Goal: Transaction & Acquisition: Subscribe to service/newsletter

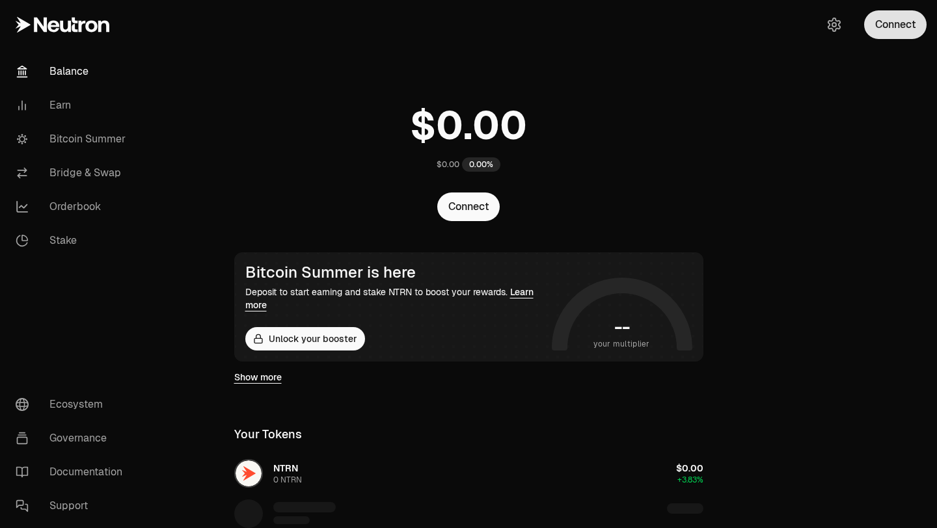
click at [888, 28] on button "Connect" at bounding box center [895, 24] width 62 height 29
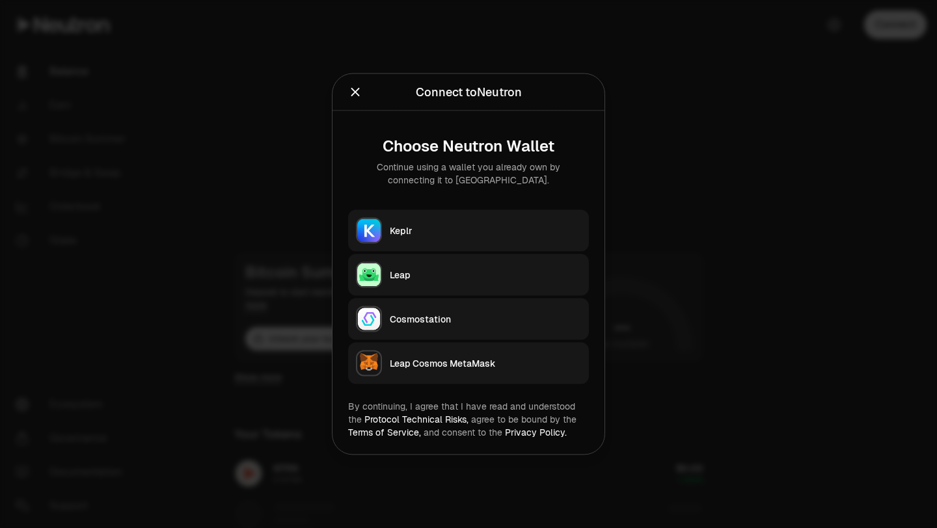
click at [509, 241] on button "Keplr" at bounding box center [468, 231] width 241 height 42
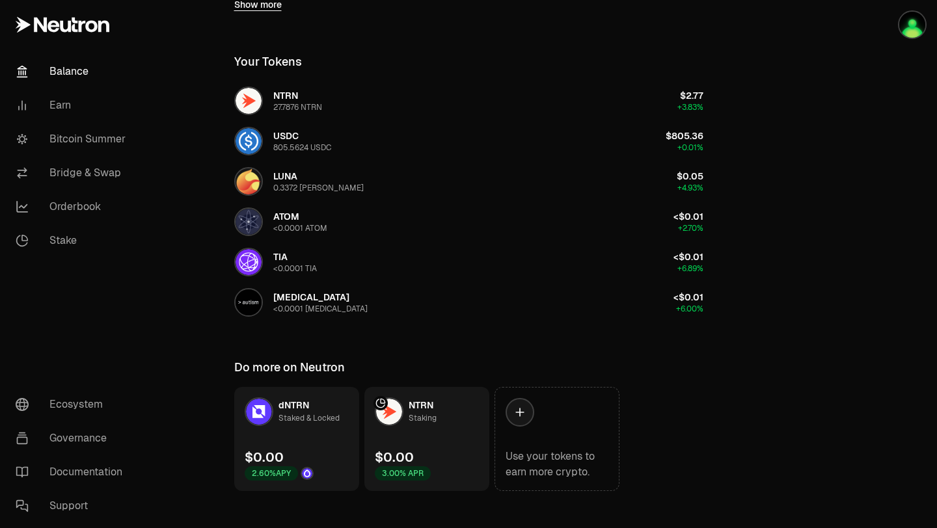
scroll to position [375, 0]
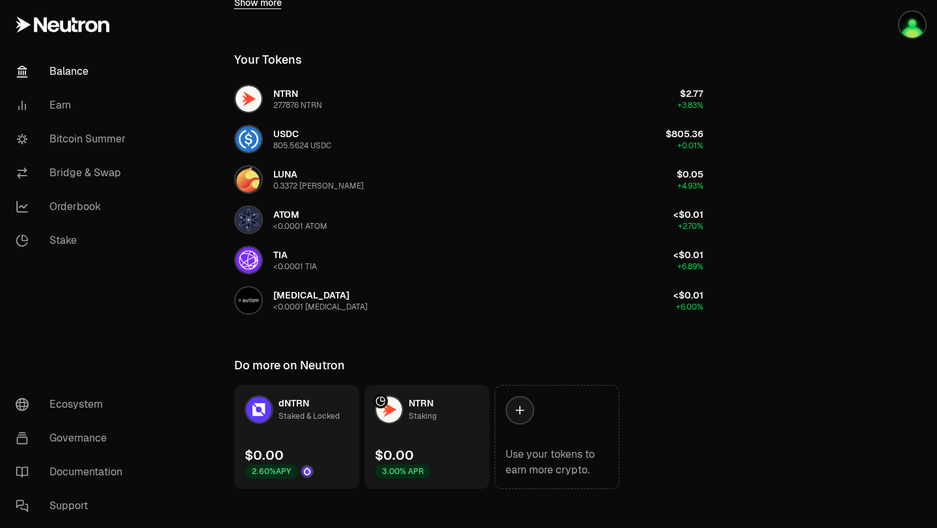
click at [395, 423] on div at bounding box center [389, 409] width 29 height 29
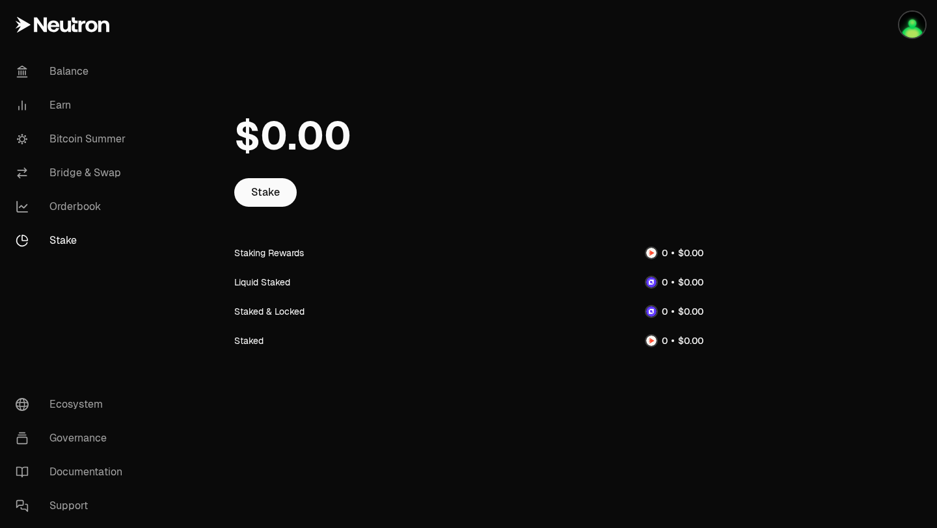
click at [241, 123] on span "$" at bounding box center [247, 135] width 26 height 39
click at [270, 200] on link "Stake" at bounding box center [265, 192] width 62 height 29
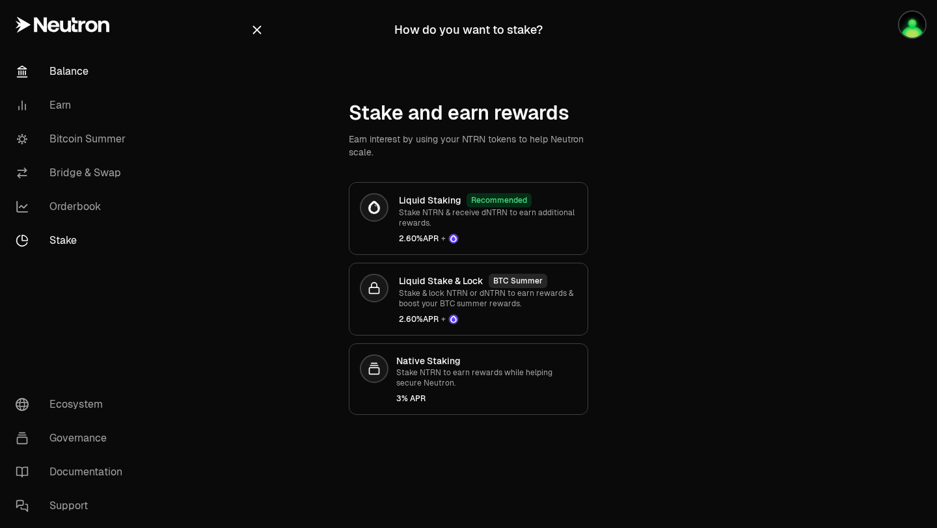
click at [75, 68] on link "Balance" at bounding box center [72, 72] width 135 height 34
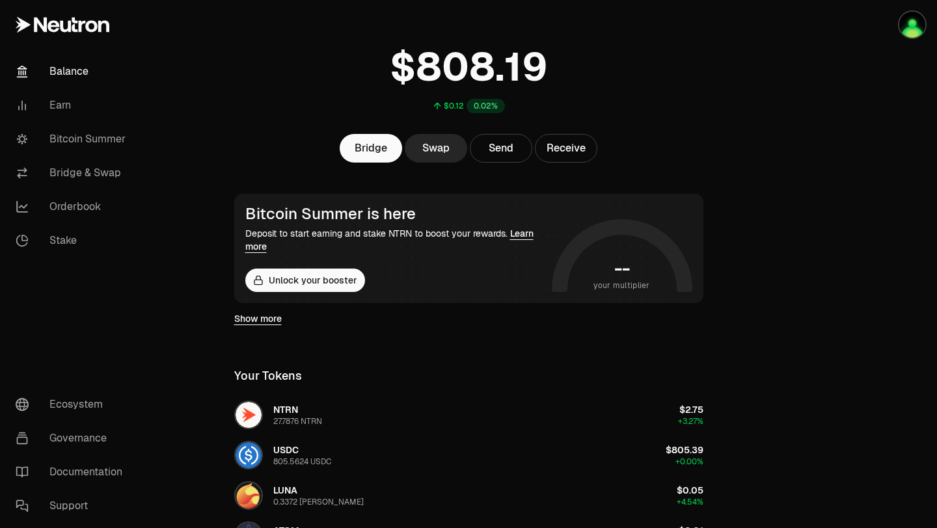
scroll to position [62, 0]
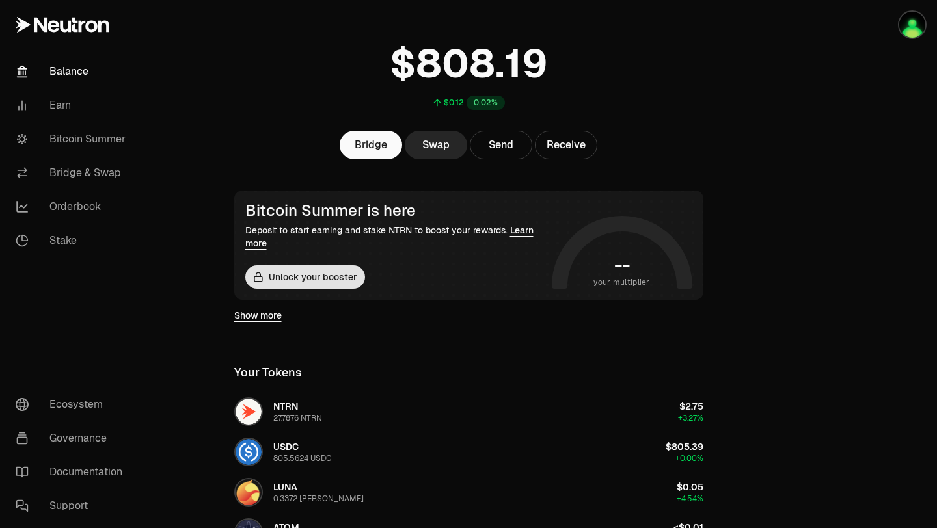
click at [326, 275] on button "Unlock your booster" at bounding box center [305, 276] width 120 height 23
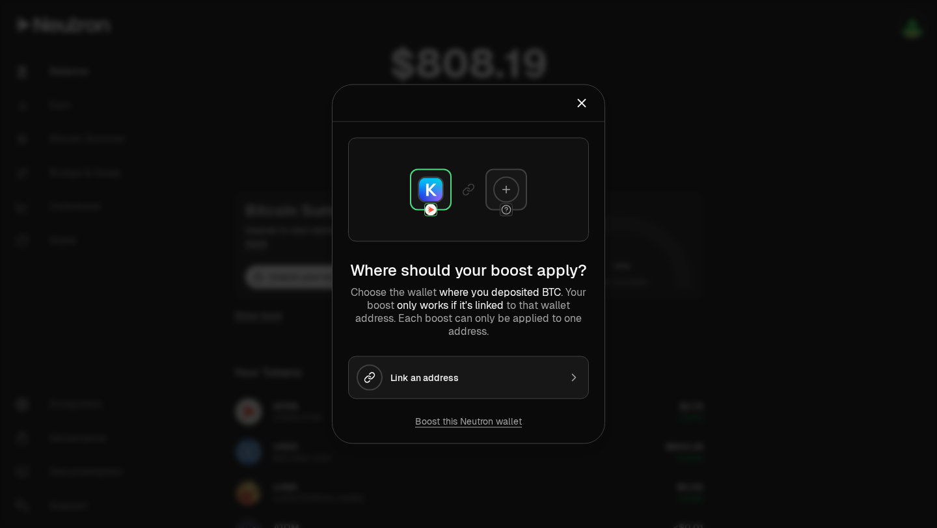
click at [582, 110] on icon "Close" at bounding box center [581, 103] width 14 height 14
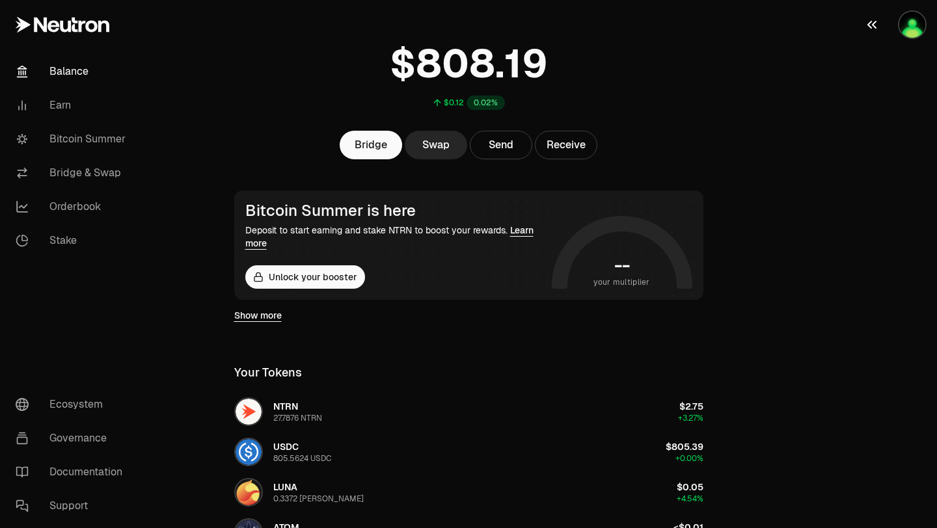
click at [872, 27] on icon "button" at bounding box center [872, 25] width 16 height 16
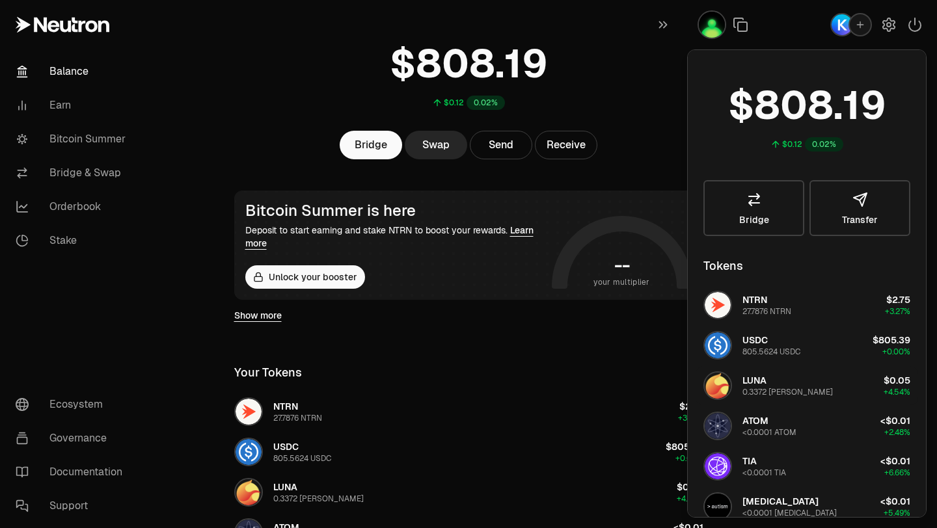
scroll to position [0, 0]
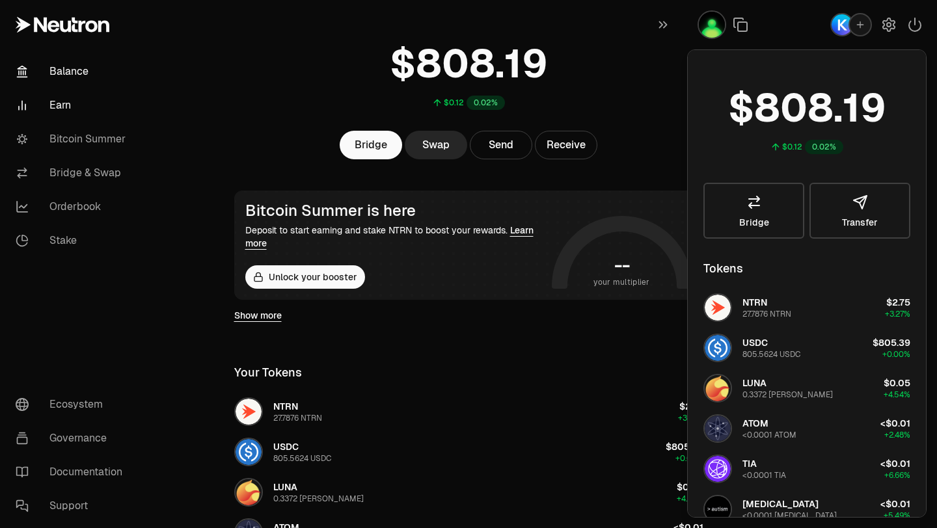
click at [69, 109] on link "Earn" at bounding box center [72, 105] width 135 height 34
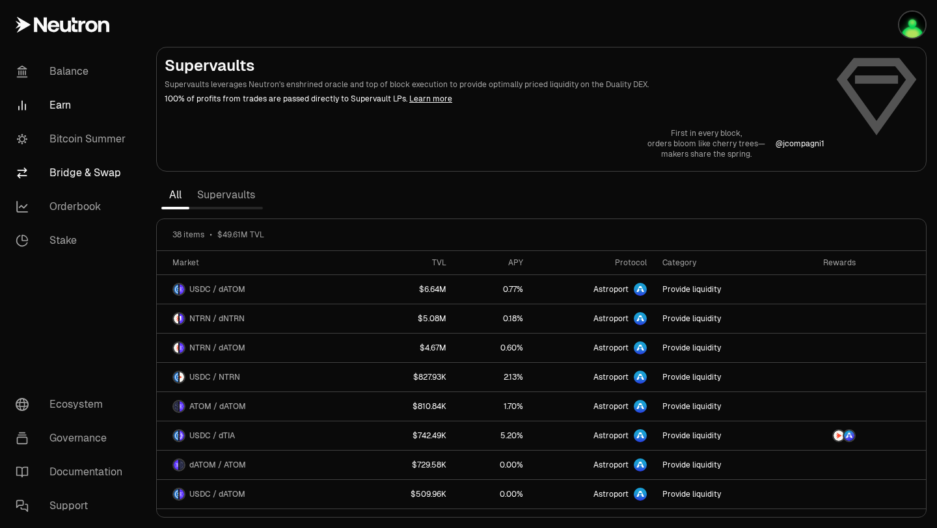
click at [80, 170] on link "Bridge & Swap" at bounding box center [72, 173] width 135 height 34
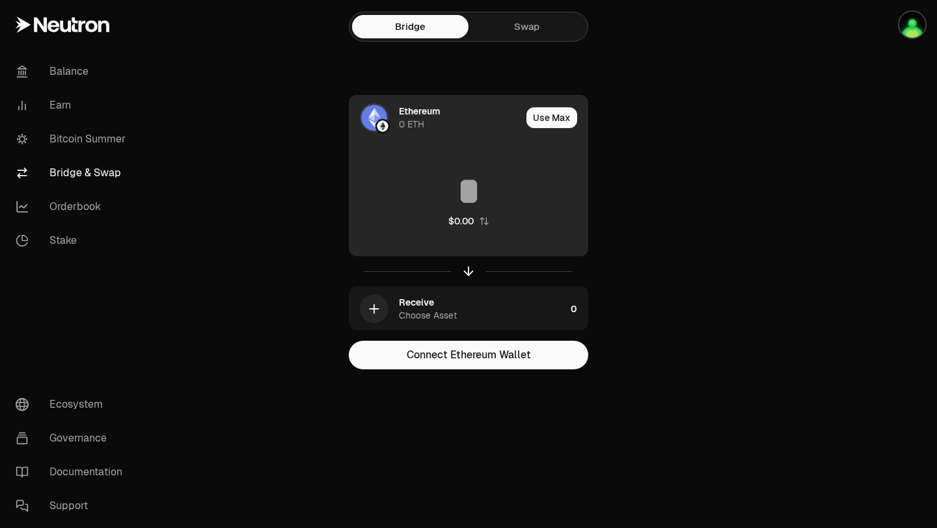
click at [394, 123] on div "Ethereum 0 ETH" at bounding box center [435, 118] width 172 height 44
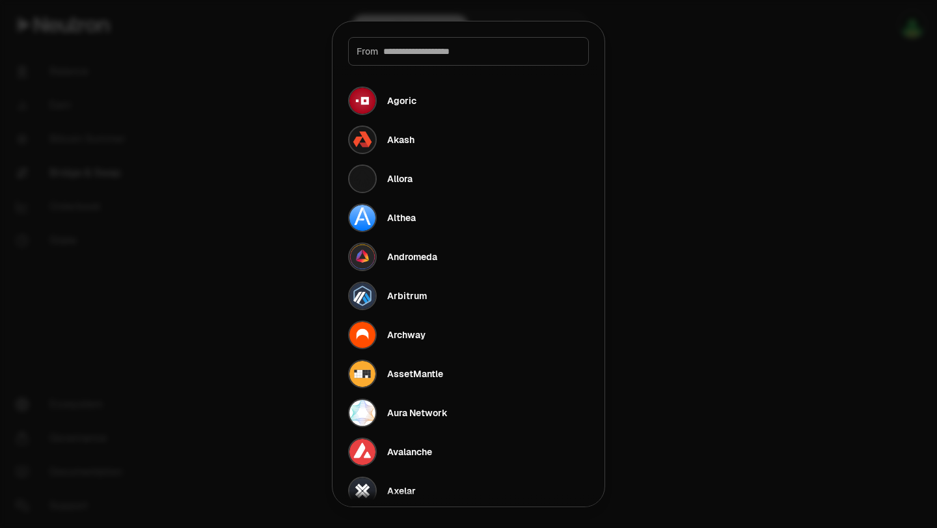
click at [405, 58] on div "From" at bounding box center [468, 51] width 241 height 29
click at [403, 53] on input at bounding box center [481, 51] width 197 height 13
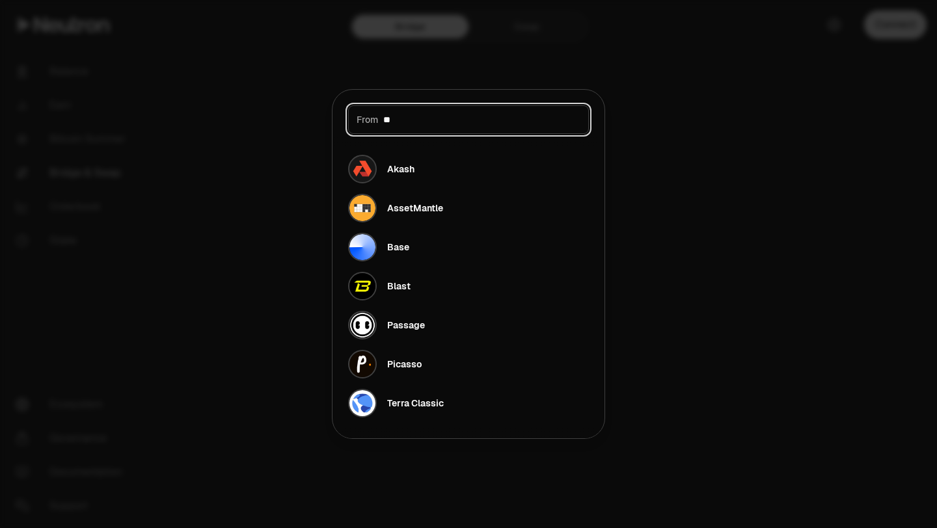
type input "**"
click at [306, 161] on div at bounding box center [468, 264] width 937 height 528
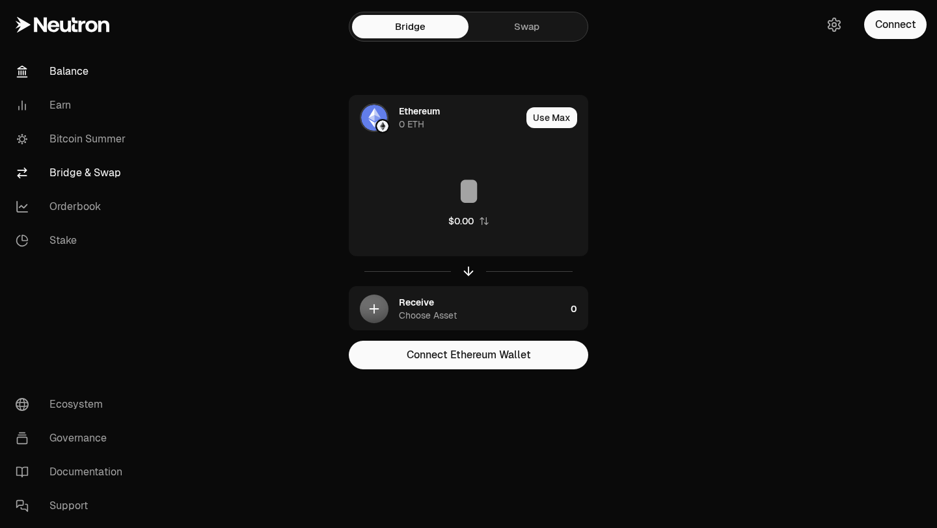
click at [79, 64] on link "Balance" at bounding box center [72, 72] width 135 height 34
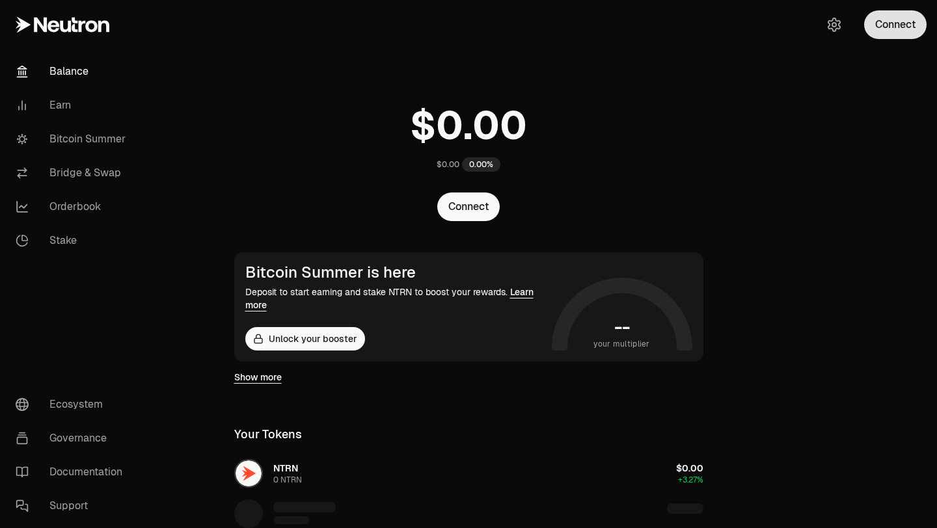
click at [892, 15] on button "Connect" at bounding box center [895, 24] width 62 height 29
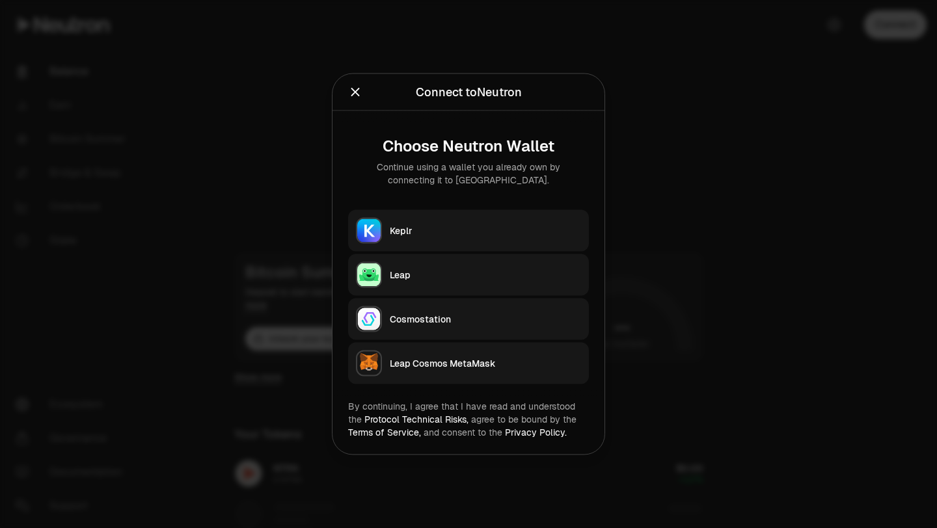
click at [498, 222] on button "Keplr" at bounding box center [468, 231] width 241 height 42
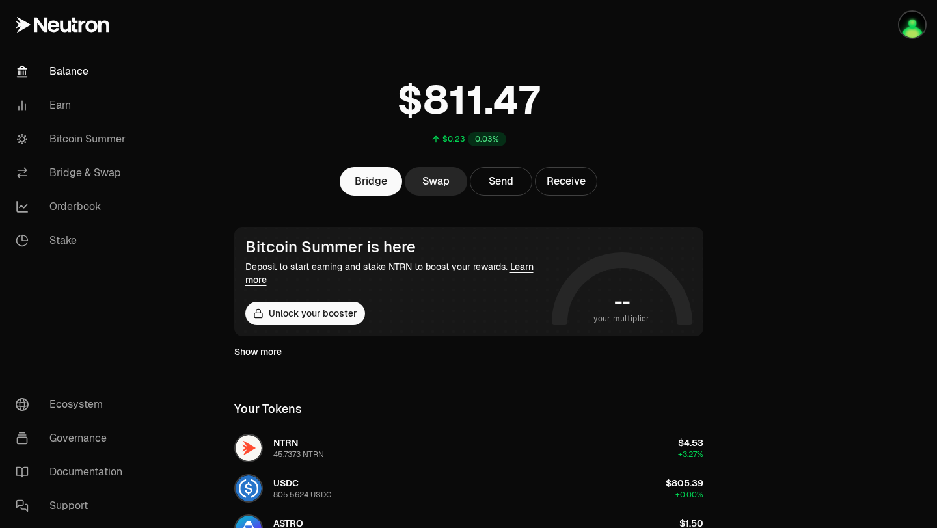
scroll to position [20, 0]
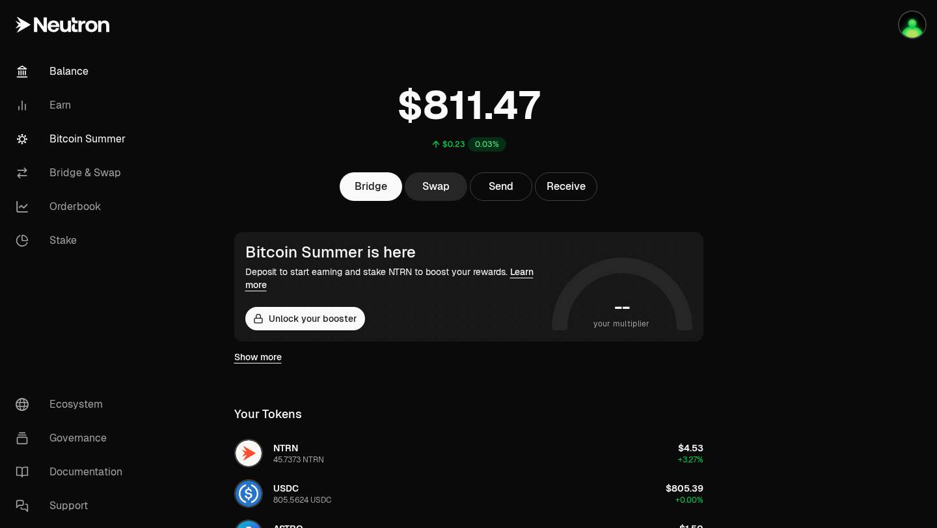
click at [109, 146] on link "Bitcoin Summer" at bounding box center [72, 139] width 135 height 34
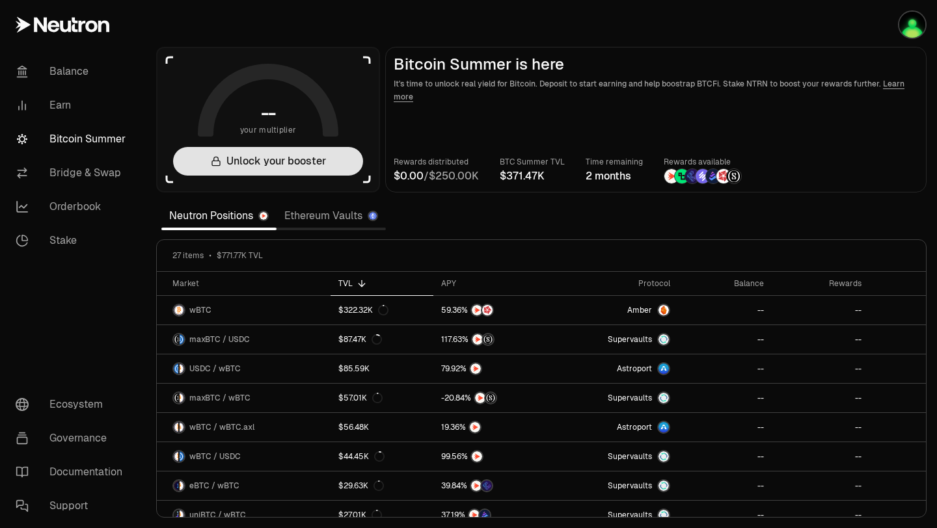
click at [328, 161] on button "Unlock your booster" at bounding box center [268, 161] width 190 height 29
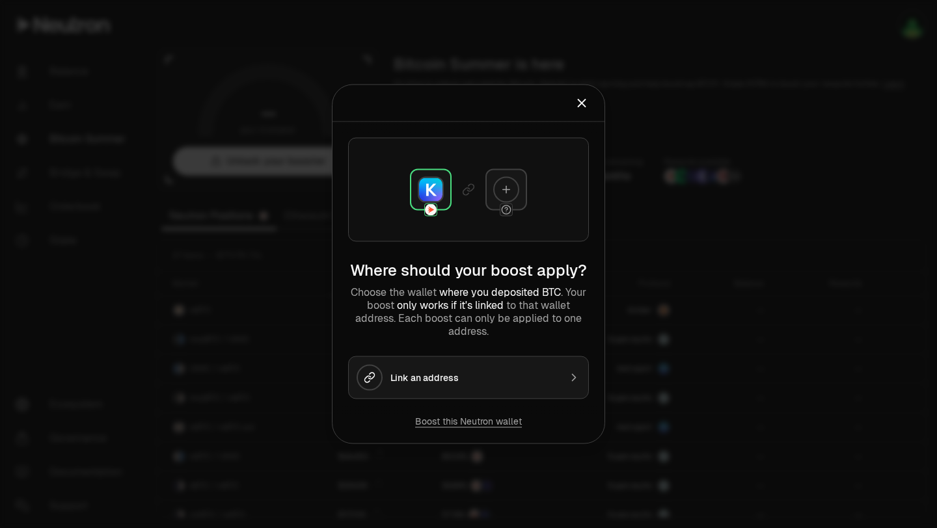
click at [457, 422] on button "Boost this Neutron wallet" at bounding box center [468, 421] width 107 height 13
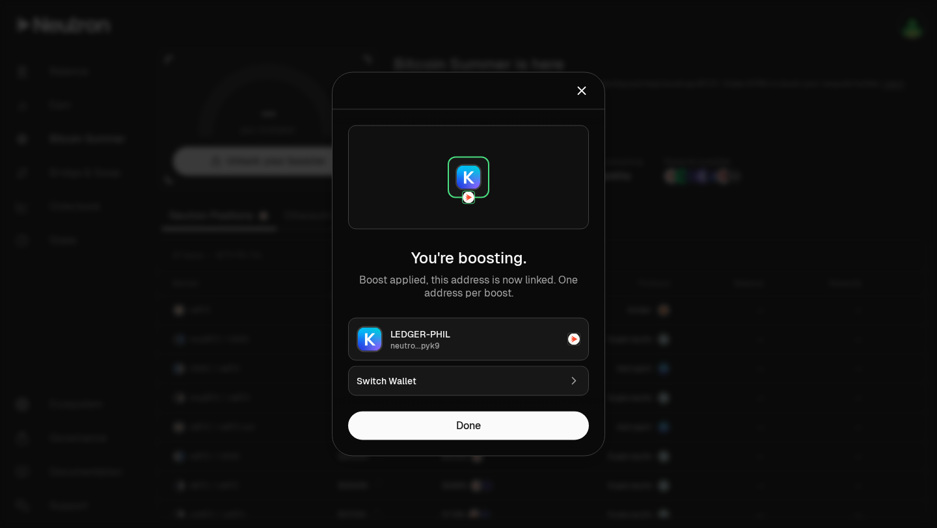
click at [479, 335] on div "LEDGER-PHIL" at bounding box center [474, 334] width 169 height 13
click at [471, 435] on button "Done" at bounding box center [468, 426] width 241 height 29
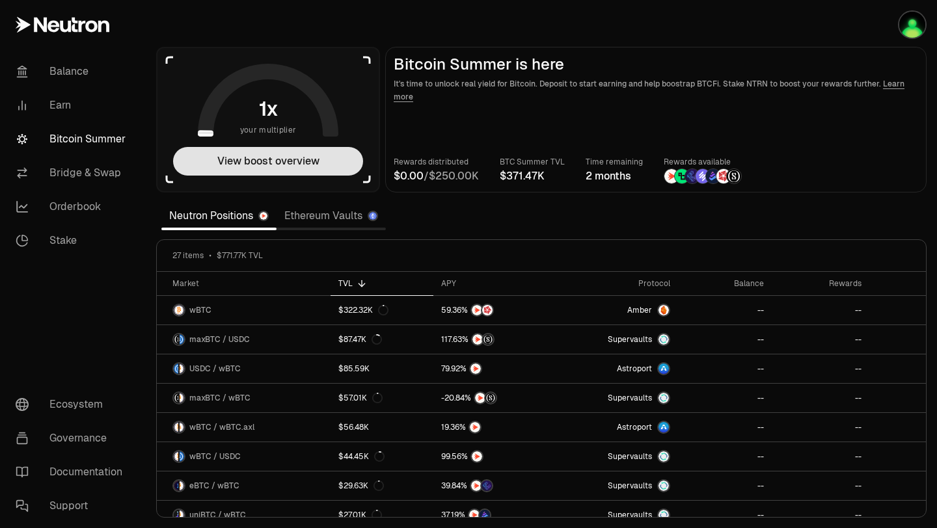
click at [280, 170] on button "View boost overview" at bounding box center [268, 161] width 190 height 29
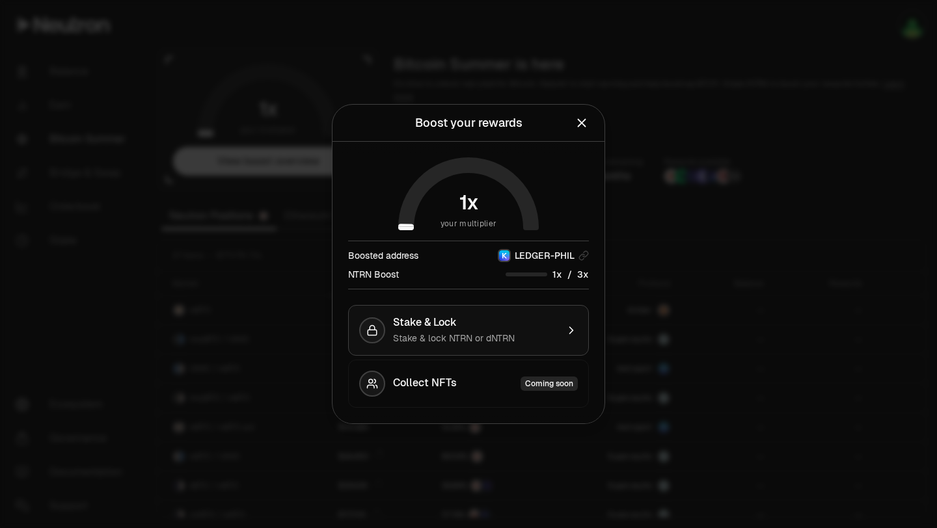
click at [534, 327] on div "Stake & Lock" at bounding box center [475, 322] width 164 height 13
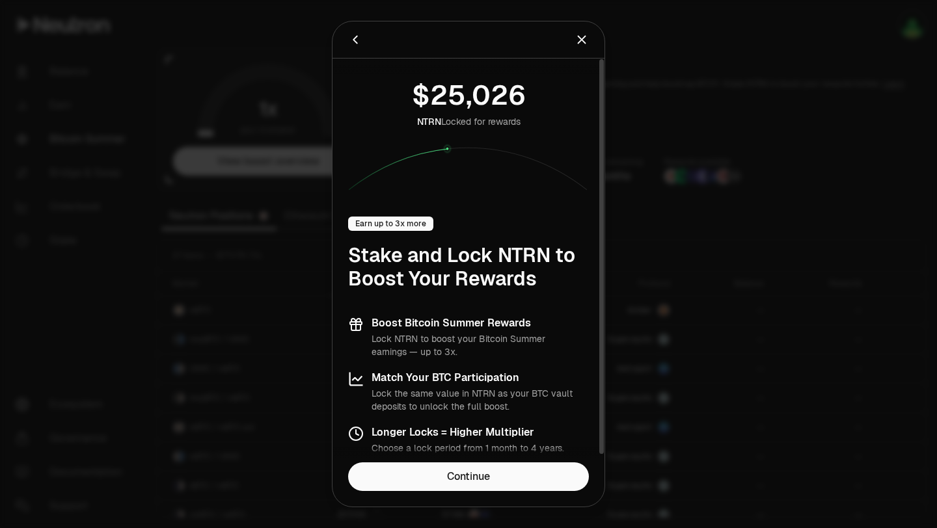
scroll to position [7, 0]
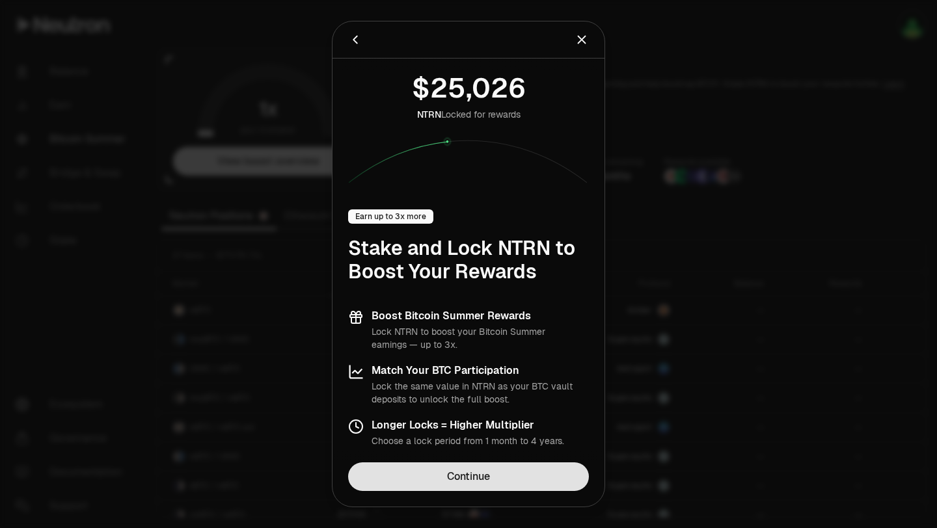
click at [490, 479] on link "Continue" at bounding box center [468, 476] width 241 height 29
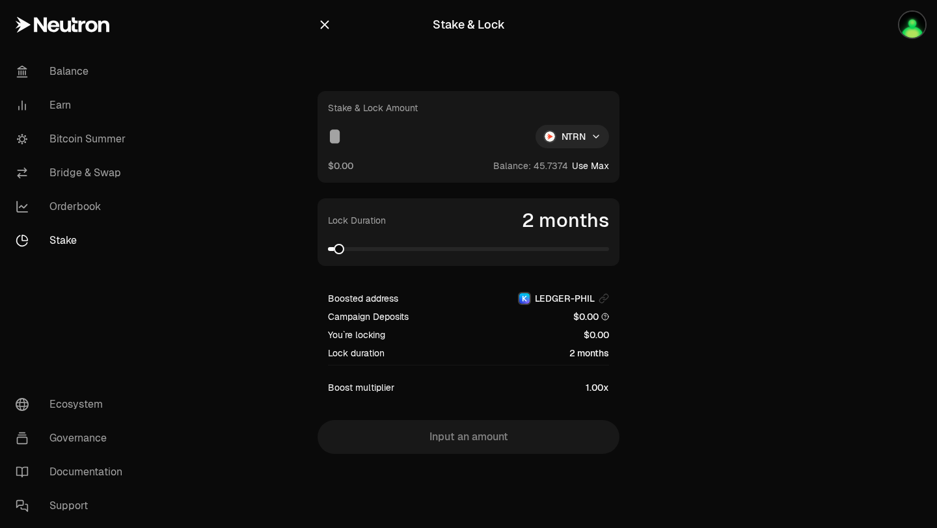
click at [586, 165] on button "Use Max" at bounding box center [590, 165] width 37 height 13
type input "*********"
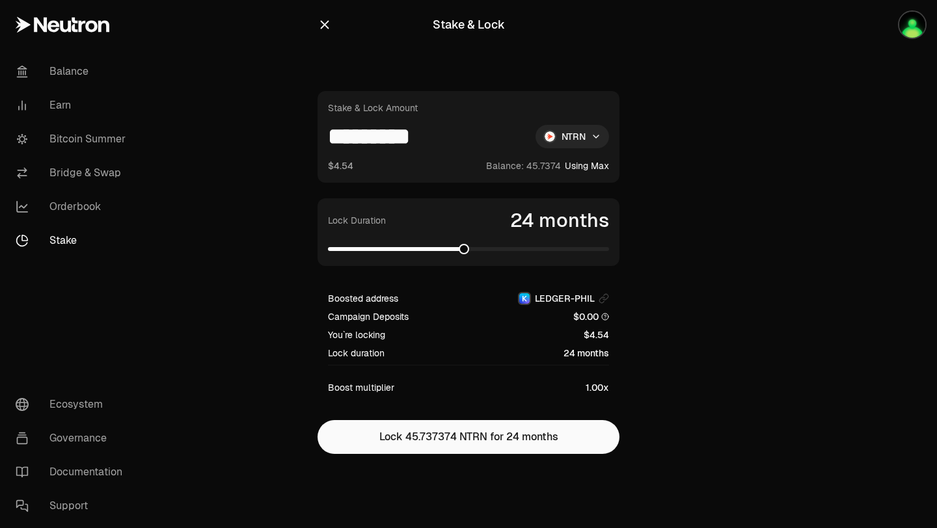
click at [469, 247] on span at bounding box center [464, 249] width 10 height 10
click at [609, 246] on span at bounding box center [603, 249] width 10 height 10
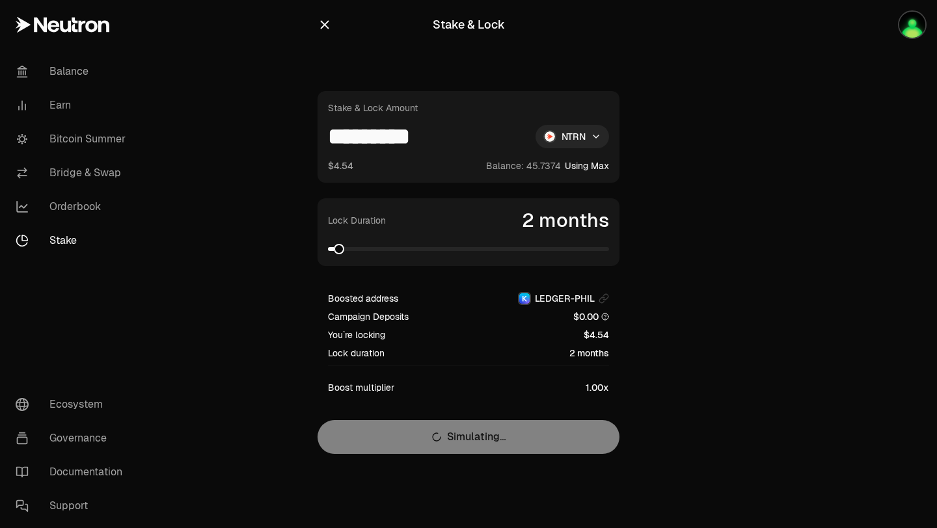
click at [334, 254] on span at bounding box center [339, 249] width 10 height 10
click at [328, 250] on span at bounding box center [333, 249] width 10 height 10
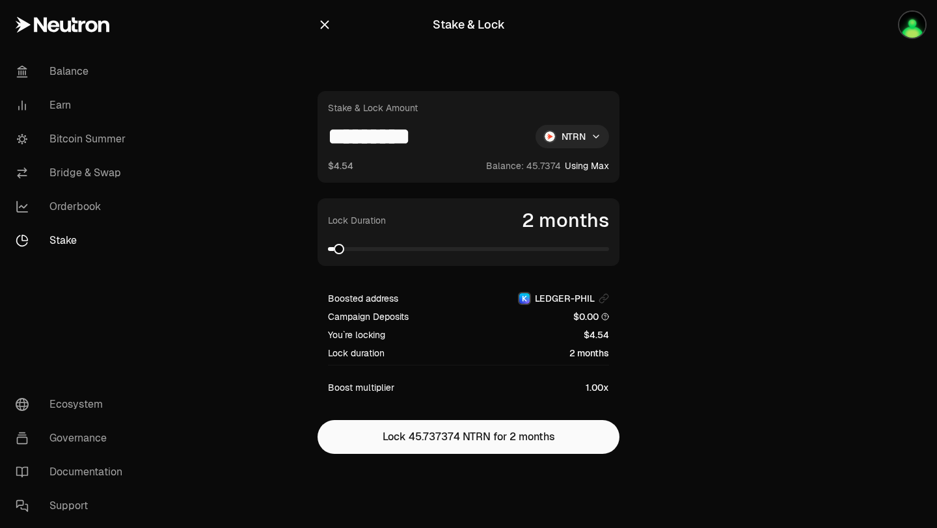
click at [334, 246] on span at bounding box center [339, 249] width 10 height 10
click at [70, 77] on link "Balance" at bounding box center [72, 72] width 135 height 34
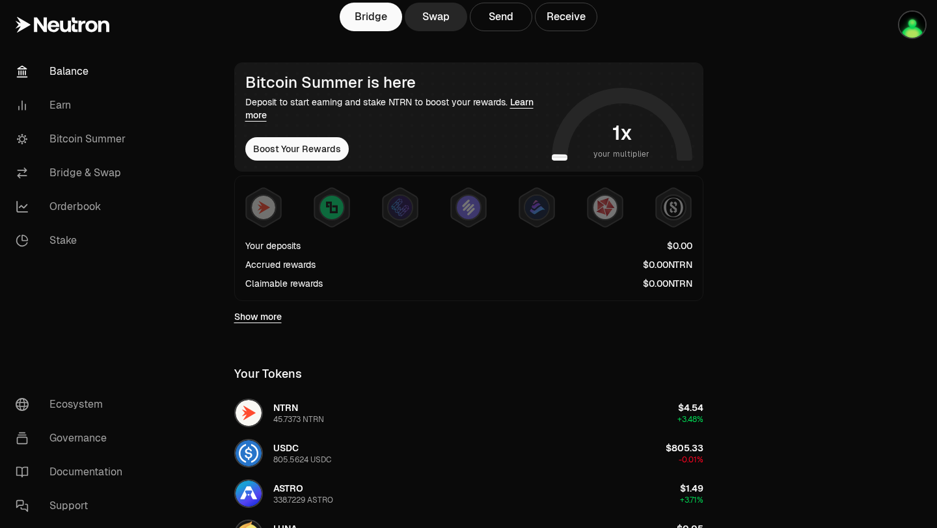
scroll to position [191, 0]
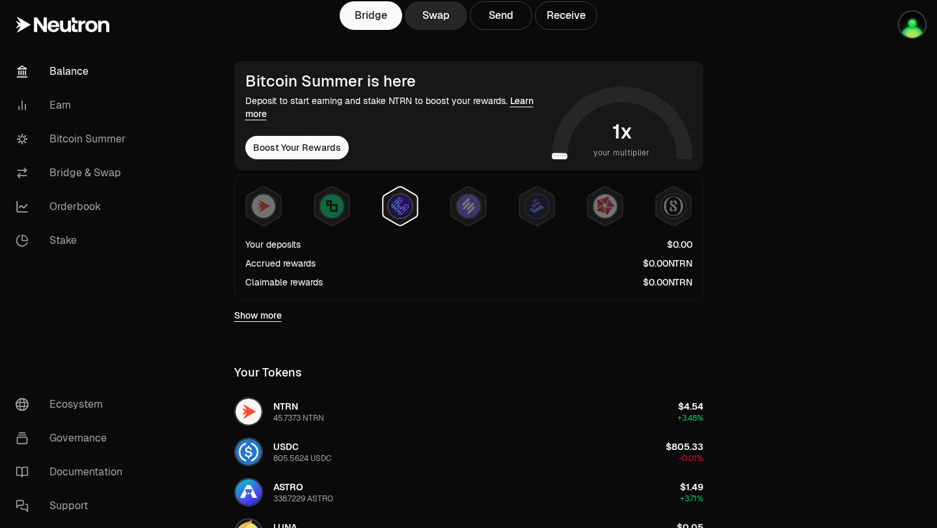
click at [399, 207] on img at bounding box center [399, 205] width 23 height 23
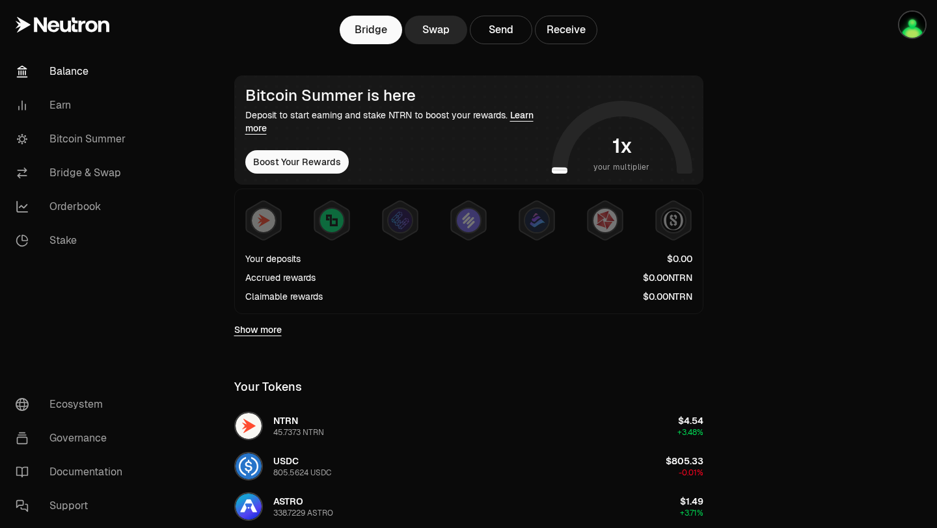
scroll to position [162, 0]
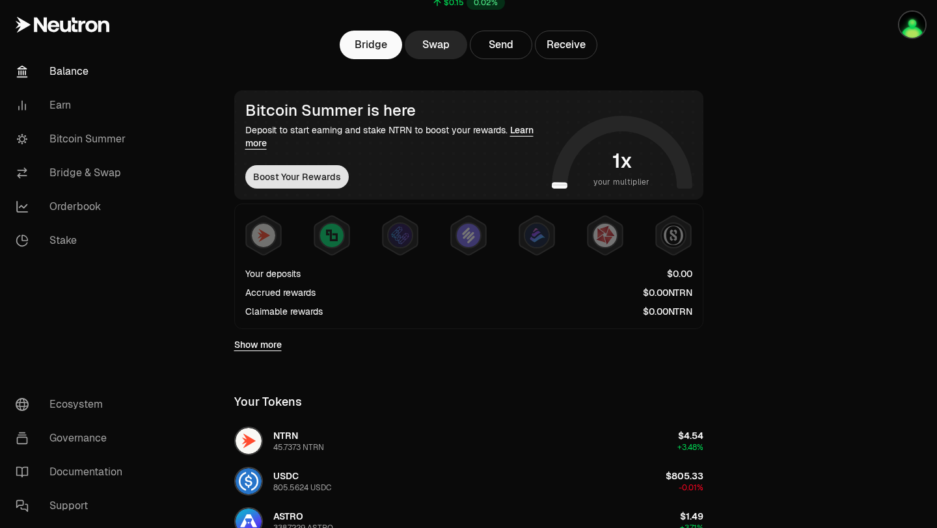
click at [310, 174] on button "Boost Your Rewards" at bounding box center [296, 176] width 103 height 23
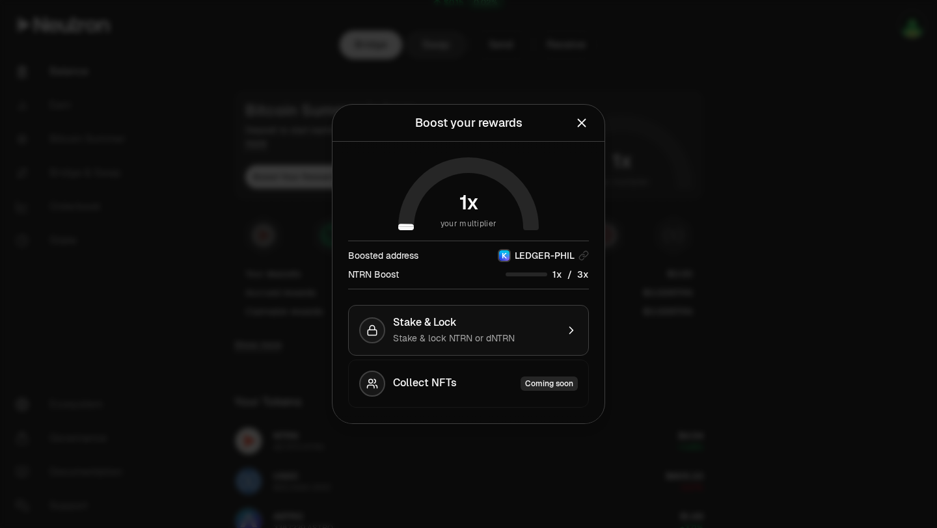
click at [454, 328] on span "Stake & Lock" at bounding box center [425, 322] width 64 height 13
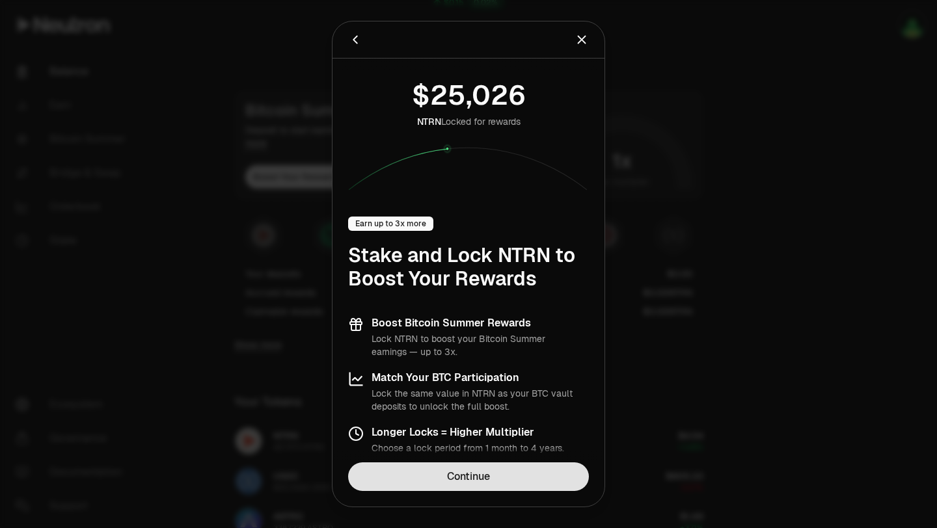
click at [464, 471] on link "Continue" at bounding box center [468, 476] width 241 height 29
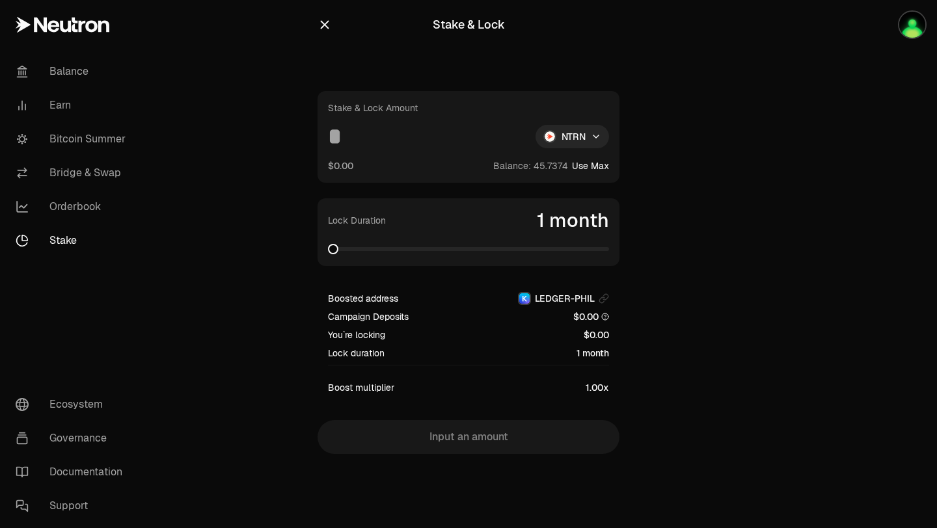
click at [355, 247] on span at bounding box center [468, 249] width 281 height 13
click at [379, 239] on div "Lock Duration 6 months" at bounding box center [468, 232] width 281 height 47
click at [336, 248] on span at bounding box center [334, 249] width 12 height 4
click at [585, 165] on button "Use Max" at bounding box center [590, 165] width 37 height 13
type input "*********"
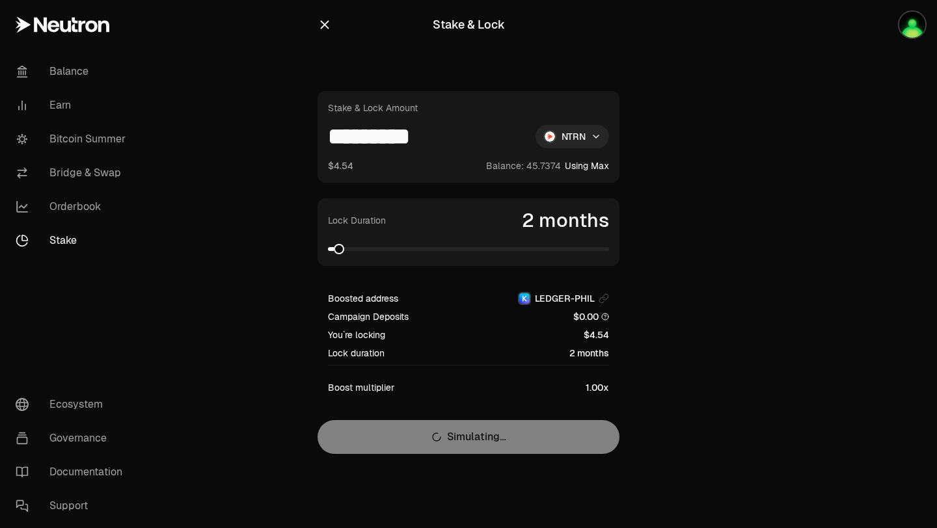
click at [334, 247] on span at bounding box center [339, 249] width 10 height 10
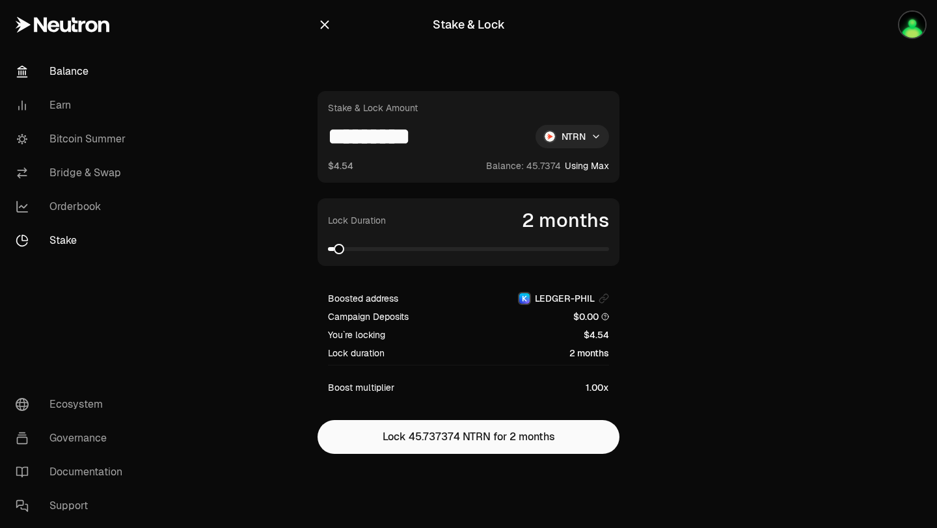
click at [80, 76] on link "Balance" at bounding box center [72, 72] width 135 height 34
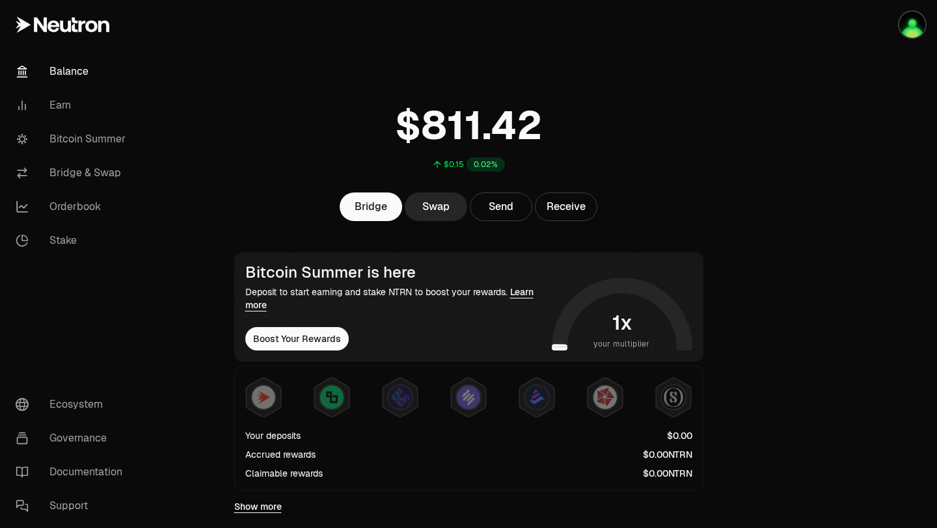
click at [83, 64] on link "Balance" at bounding box center [72, 72] width 135 height 34
